Goal: Task Accomplishment & Management: Complete application form

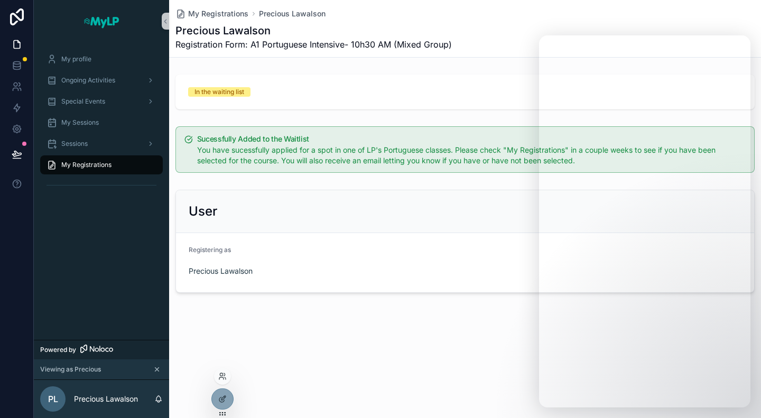
click at [224, 380] on icon at bounding box center [222, 376] width 8 height 8
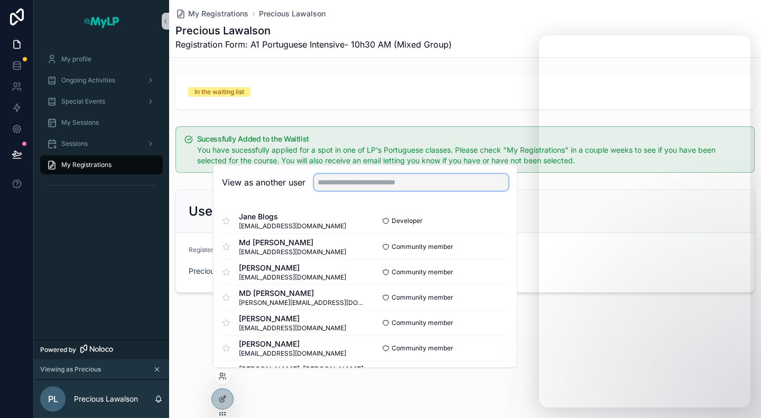
click at [334, 185] on input "text" at bounding box center [411, 182] width 195 height 17
type input "**********"
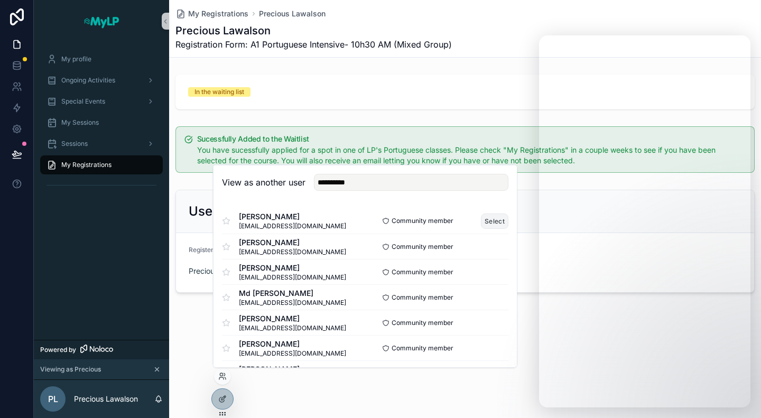
click at [484, 221] on button "Select" at bounding box center [494, 220] width 27 height 15
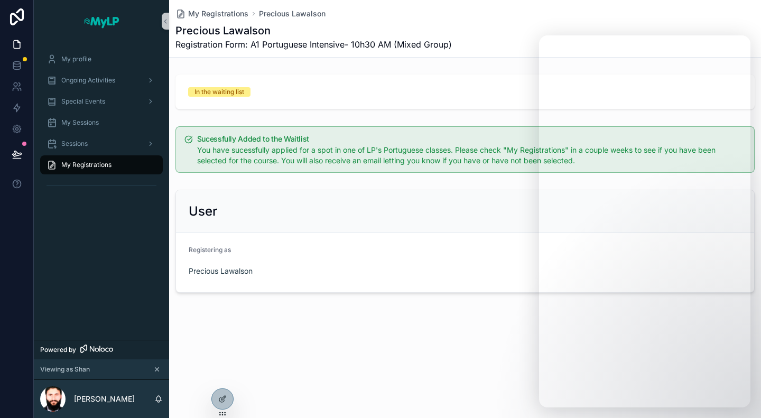
click at [290, 406] on div "My Registrations Precious Lawalson Precious Lawalson Registration Form: A1 Port…" at bounding box center [465, 209] width 592 height 418
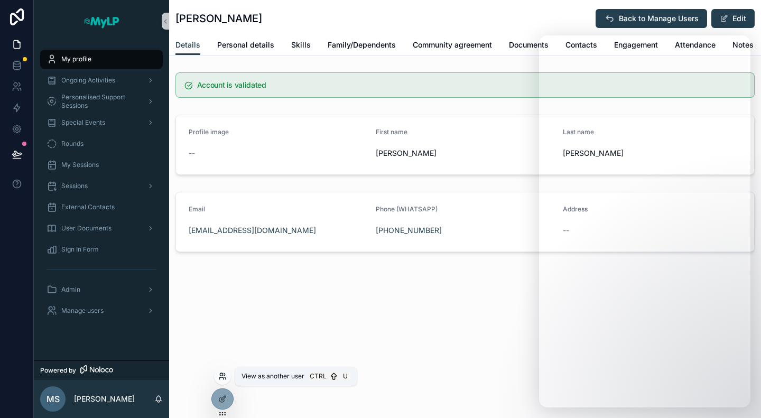
click at [220, 378] on icon at bounding box center [222, 376] width 8 height 8
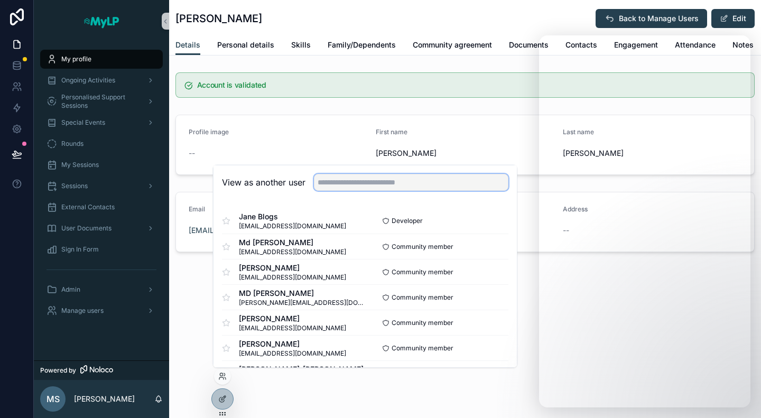
click at [387, 179] on input "text" at bounding box center [411, 182] width 195 height 17
type input "********"
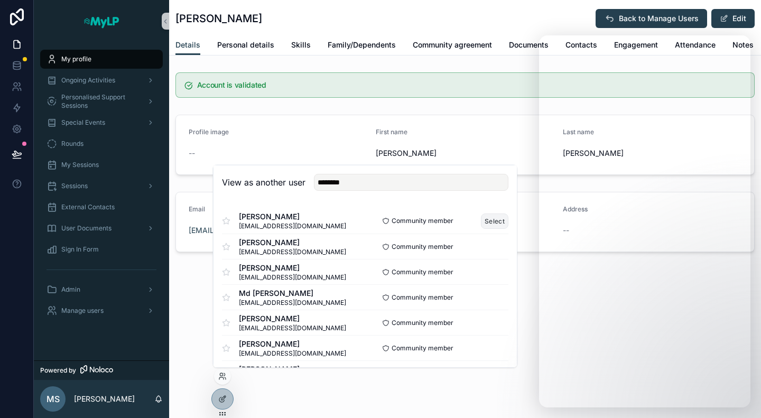
click at [481, 224] on button "Select" at bounding box center [494, 220] width 27 height 15
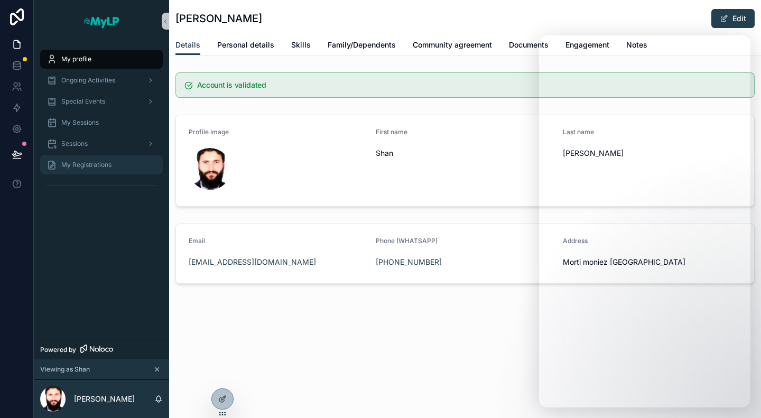
click at [78, 169] on div "My Registrations" at bounding box center [102, 164] width 110 height 17
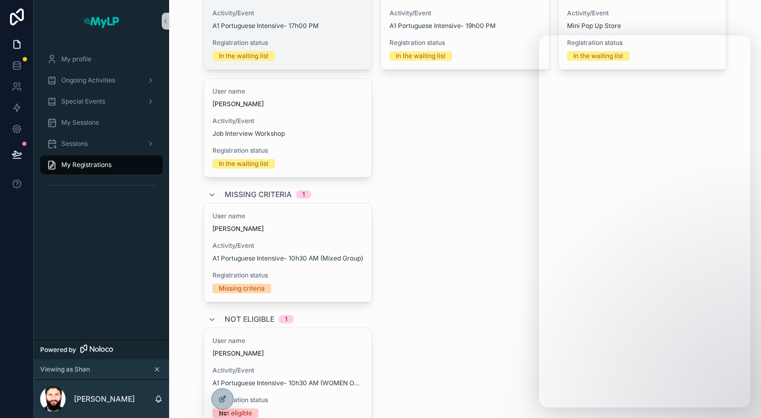
scroll to position [228, 0]
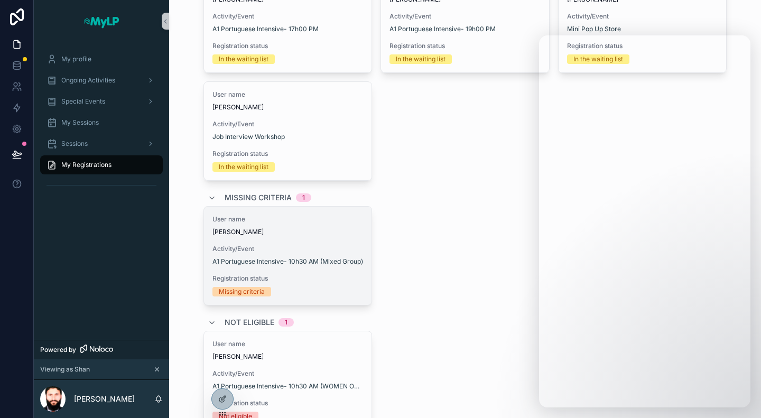
click at [306, 232] on span "[PERSON_NAME]" at bounding box center [287, 232] width 151 height 8
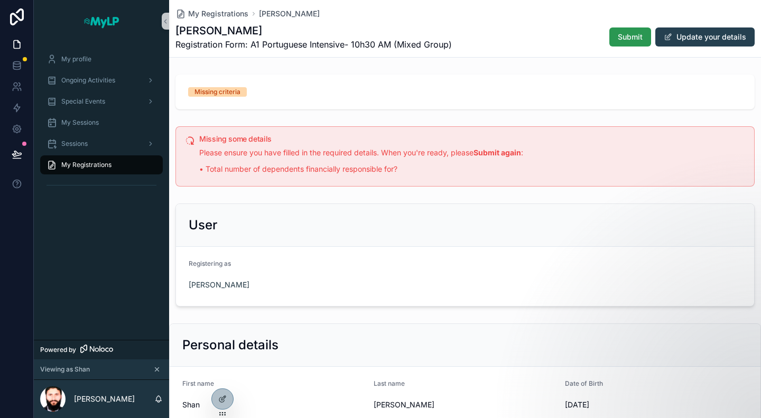
click at [630, 33] on span "Submit" at bounding box center [630, 37] width 25 height 11
